Goal: Book appointment/travel/reservation

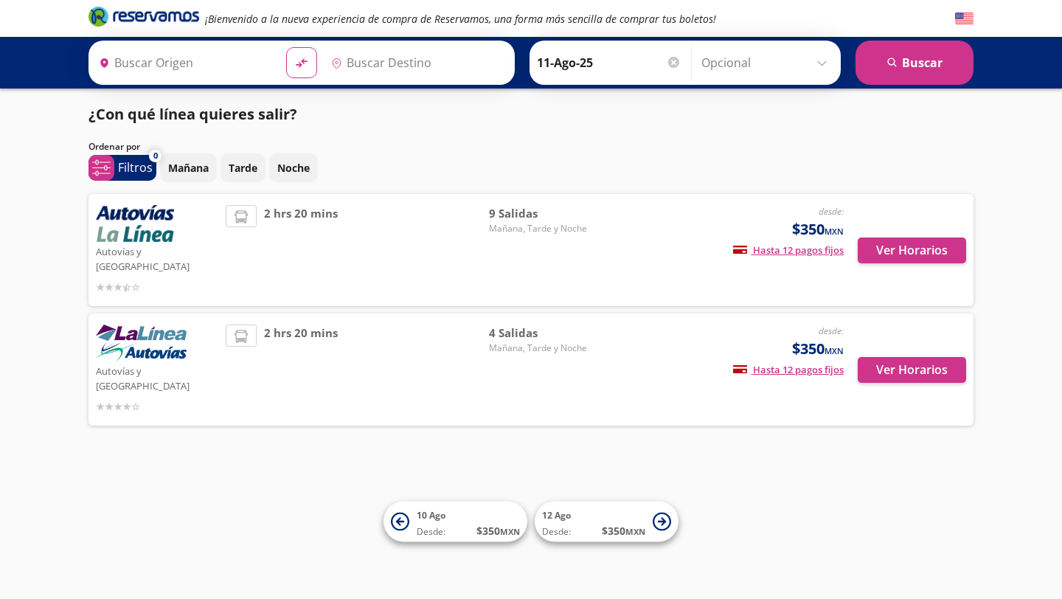
type input "[GEOGRAPHIC_DATA], [GEOGRAPHIC_DATA]"
type input "Zitácuaro, [GEOGRAPHIC_DATA]"
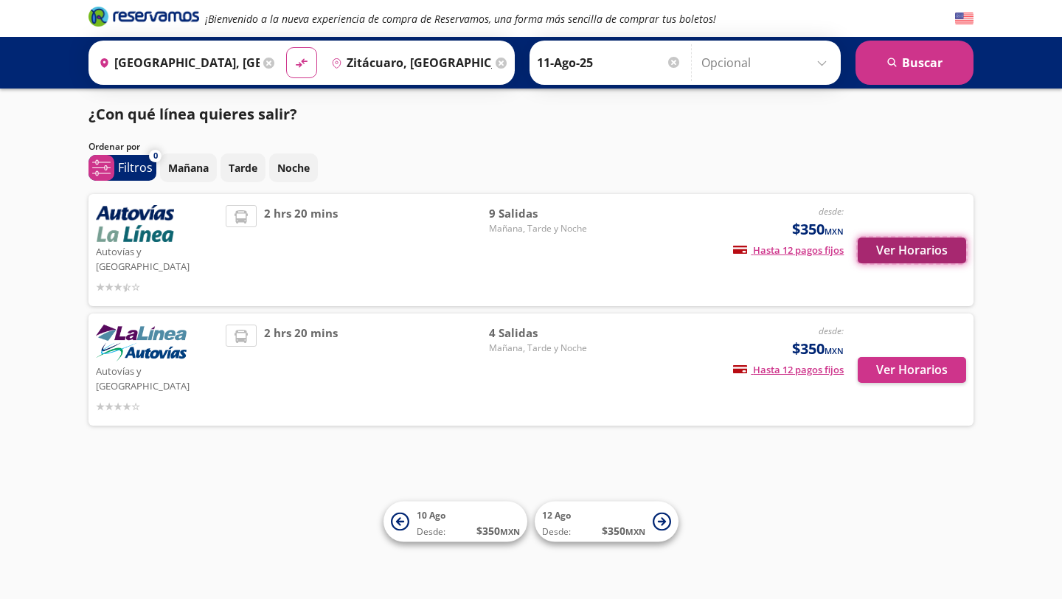
click at [911, 238] on button "Ver Horarios" at bounding box center [912, 250] width 108 height 26
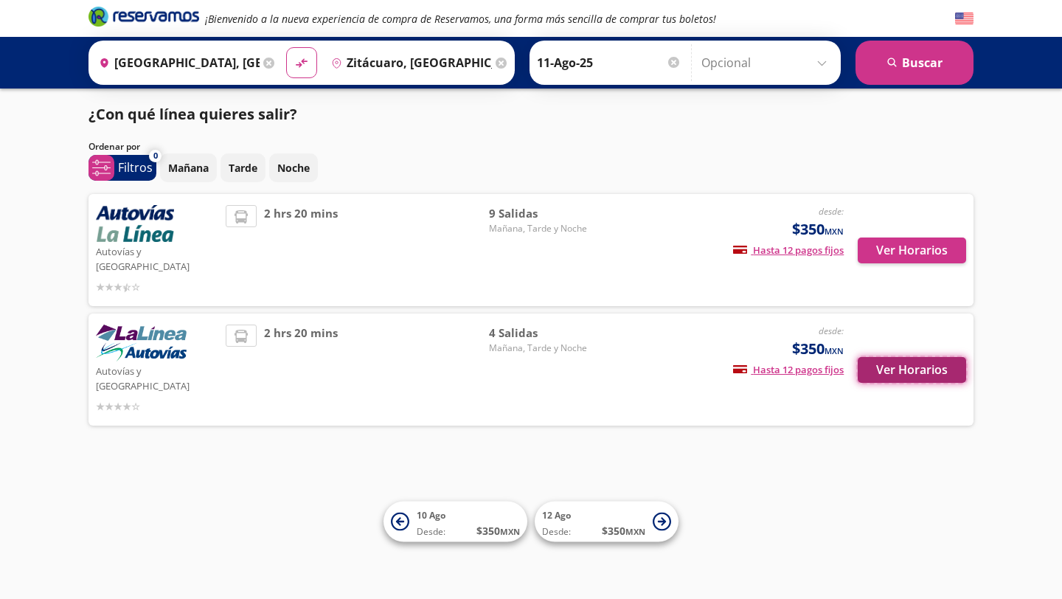
click at [903, 357] on button "Ver Horarios" at bounding box center [912, 370] width 108 height 26
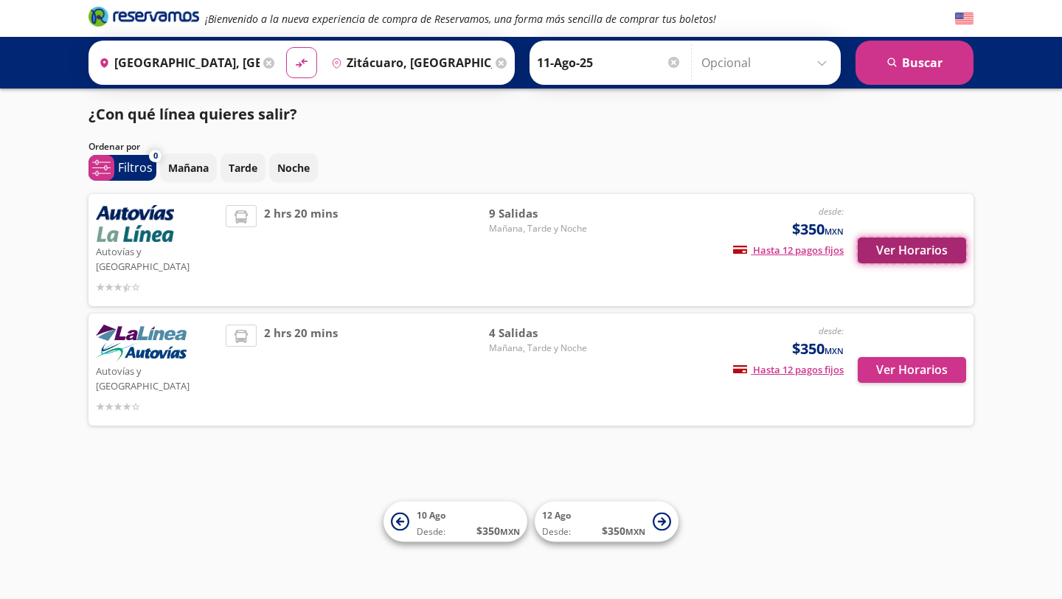
click at [873, 237] on button "Ver Horarios" at bounding box center [912, 250] width 108 height 26
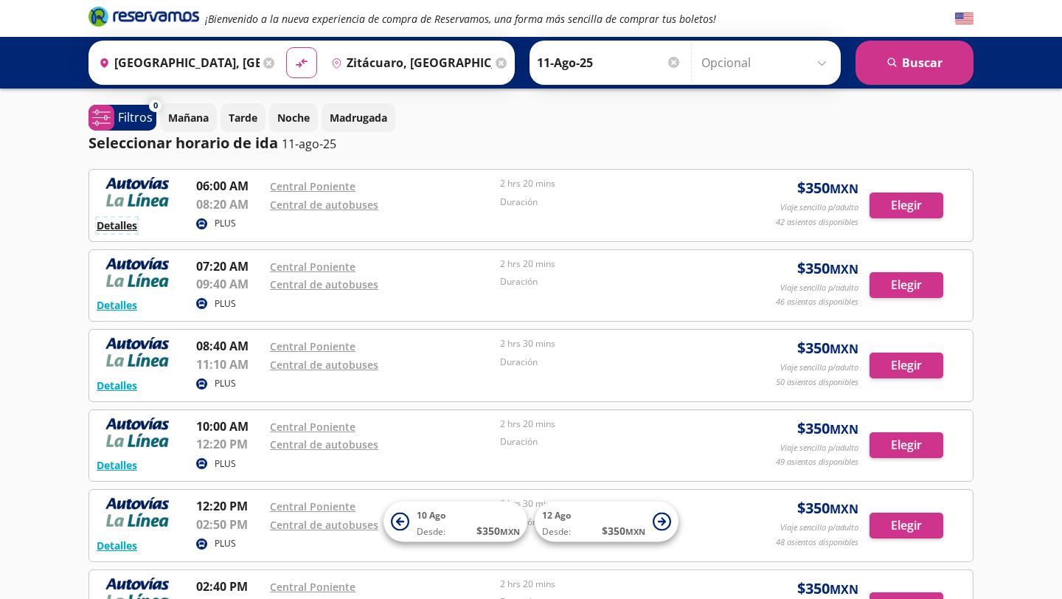
click at [111, 226] on button "Detalles" at bounding box center [117, 225] width 41 height 15
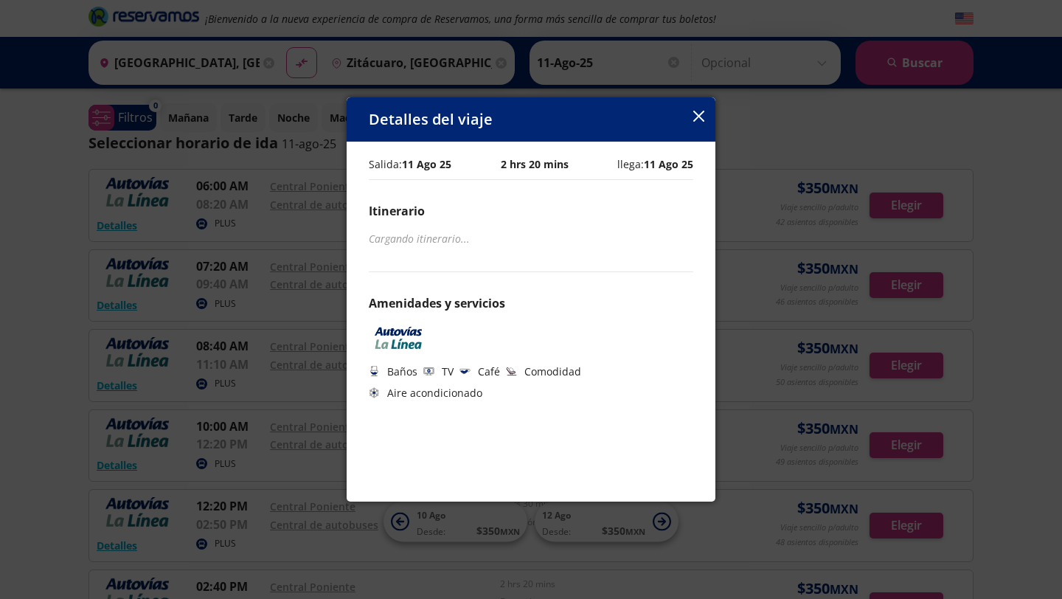
click at [700, 117] on icon "button" at bounding box center [698, 116] width 11 height 11
